Goal: Task Accomplishment & Management: Manage account settings

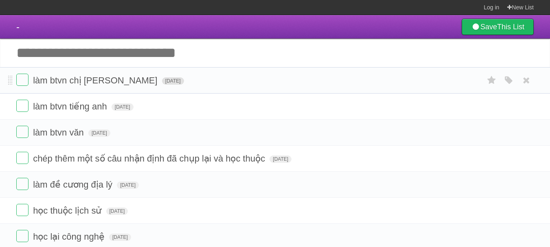
click at [162, 82] on span "[DATE]" at bounding box center [173, 80] width 22 height 7
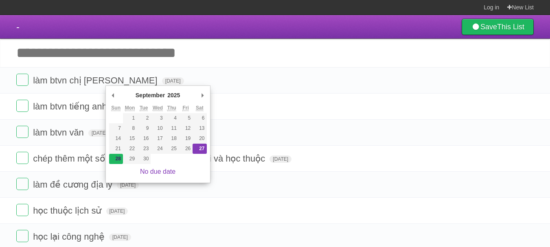
type span "[DATE]"
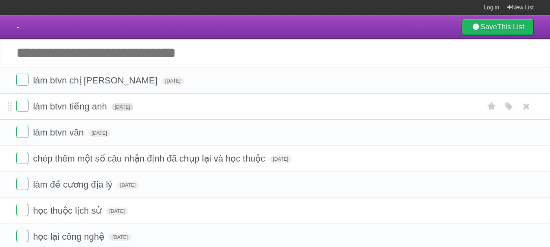
click at [133, 111] on span "[DATE]" at bounding box center [122, 106] width 22 height 7
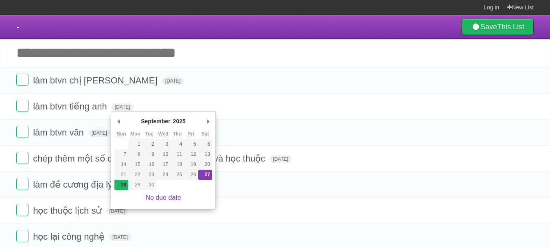
type span "[DATE]"
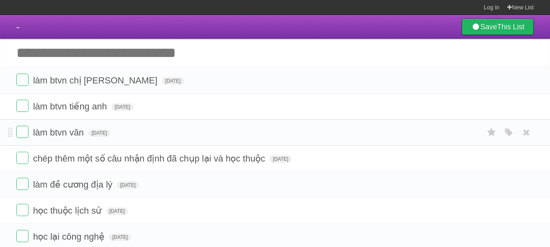
click at [116, 128] on form "làm btvn văn [DATE] White Red Blue Green Purple Orange" at bounding box center [274, 132] width 517 height 13
click at [110, 133] on span "[DATE]" at bounding box center [99, 132] width 22 height 7
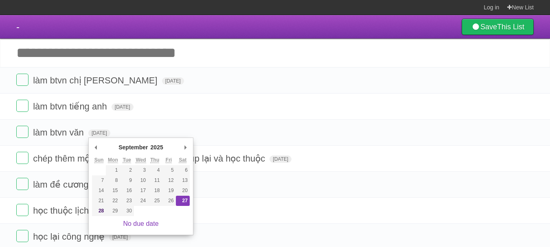
click at [97, 216] on div "No due date" at bounding box center [141, 223] width 98 height 15
type span "[DATE]"
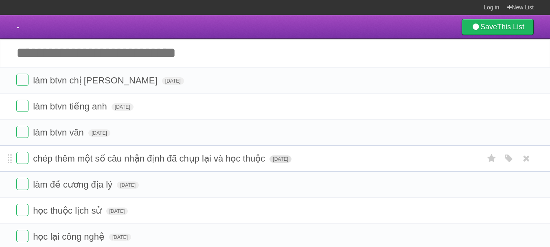
click at [275, 158] on span "[DATE]" at bounding box center [280, 158] width 22 height 7
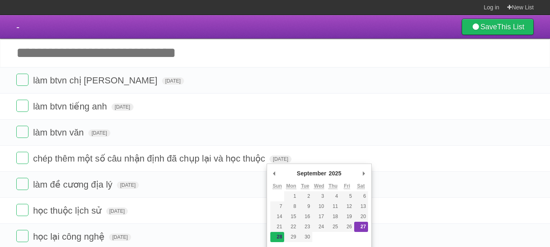
type span "[DATE]"
